Goal: Task Accomplishment & Management: Use online tool/utility

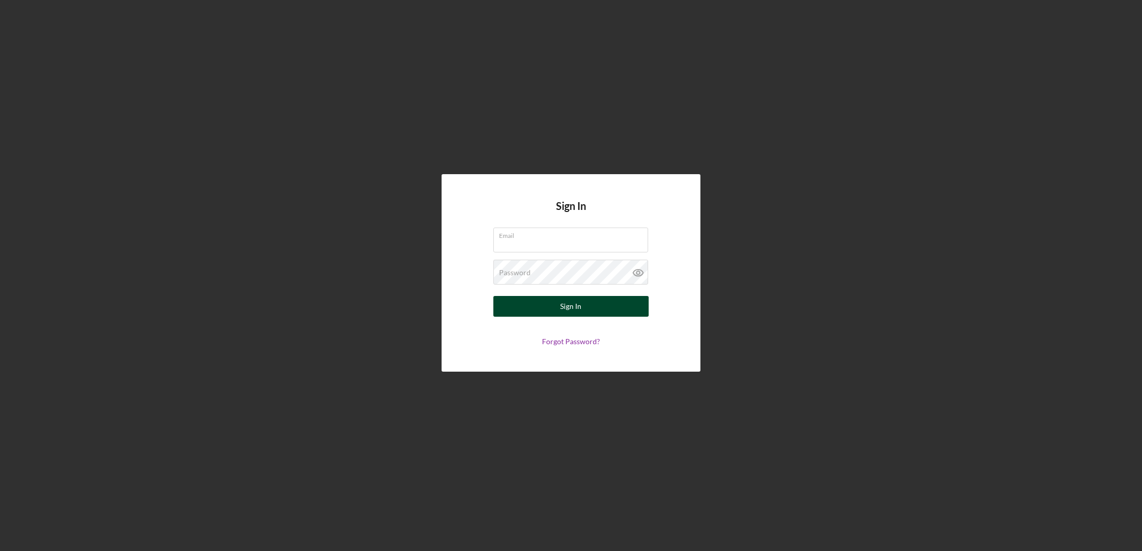
type input "[EMAIL_ADDRESS][DOMAIN_NAME]"
click at [575, 296] on div "Sign In" at bounding box center [571, 306] width 21 height 21
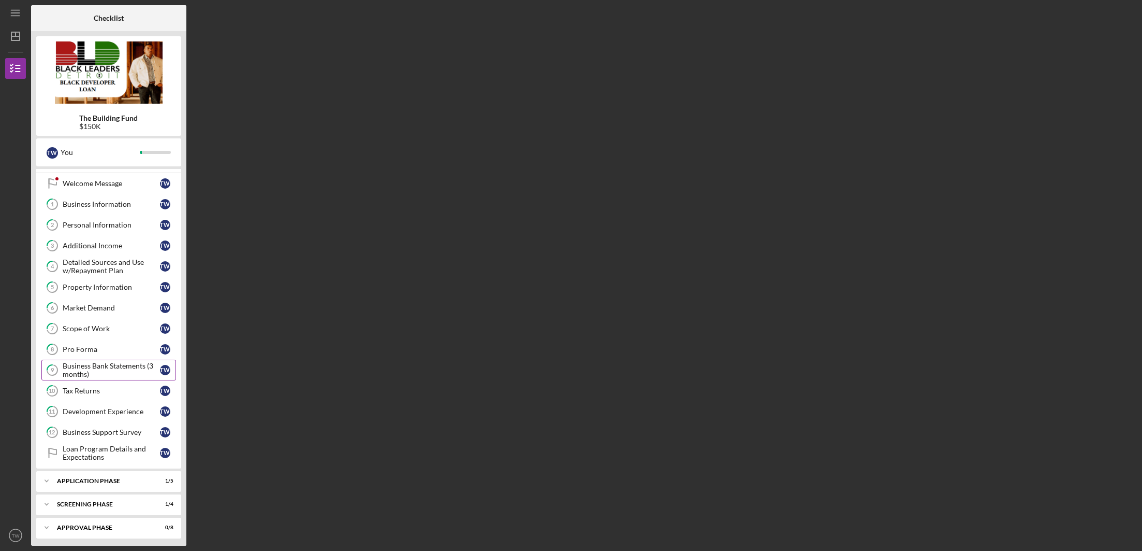
scroll to position [18, 0]
click at [84, 508] on div "Icon/Expander Screening Phase 1 / 4" at bounding box center [108, 503] width 145 height 21
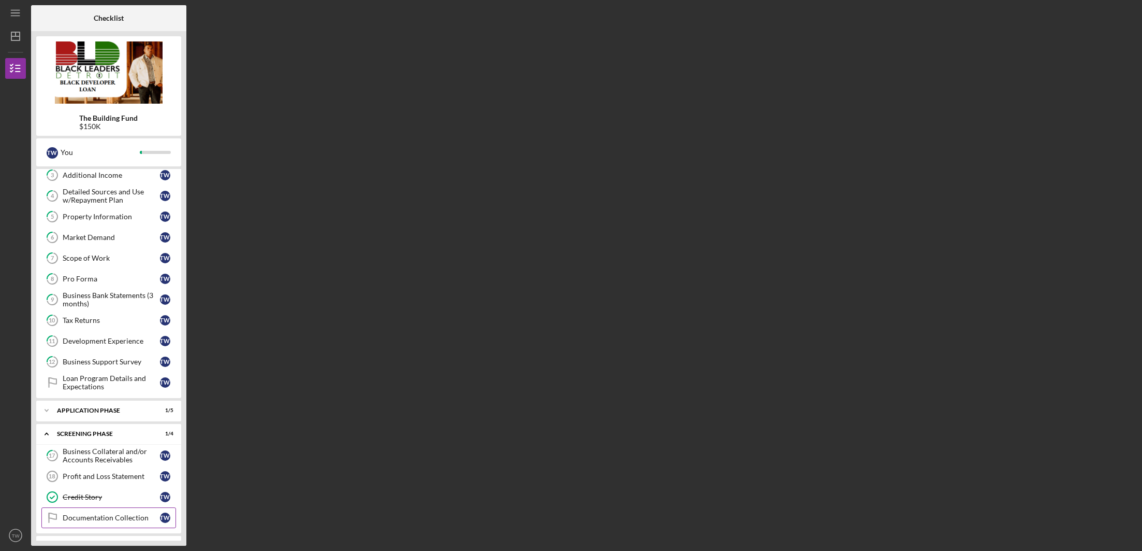
scroll to position [106, 0]
